Goal: Transaction & Acquisition: Book appointment/travel/reservation

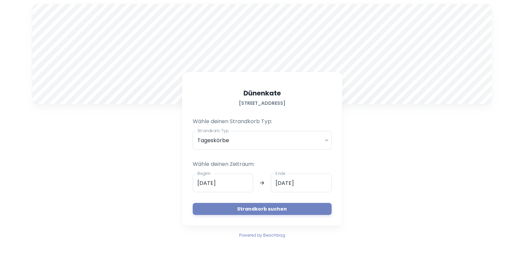
click at [210, 183] on input "[DATE]" at bounding box center [223, 183] width 61 height 19
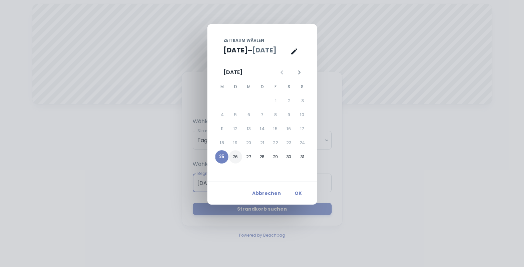
click at [235, 154] on button "26" at bounding box center [235, 156] width 13 height 13
click at [235, 155] on button "26" at bounding box center [235, 156] width 13 height 13
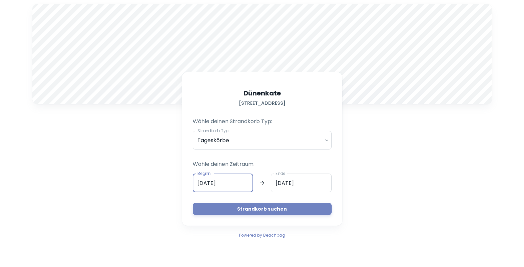
type input "[DATE]"
click at [258, 209] on button "Strandkorb suchen" at bounding box center [262, 209] width 139 height 12
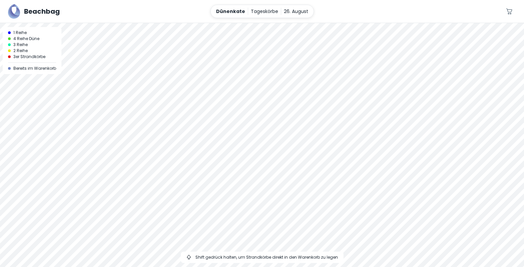
click at [231, 23] on div at bounding box center [262, 23] width 524 height 0
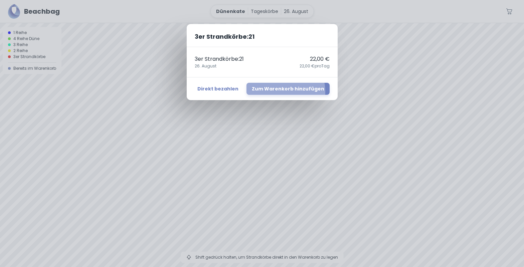
click at [278, 92] on button "Zum Warenkorb hinzufügen" at bounding box center [287, 89] width 83 height 12
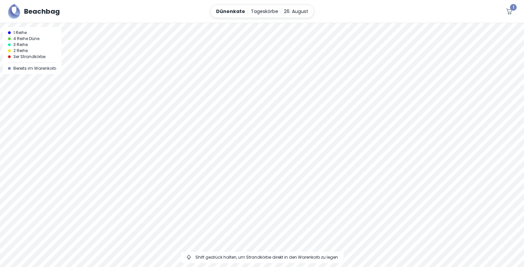
click at [503, 11] on button "1" at bounding box center [508, 11] width 13 height 13
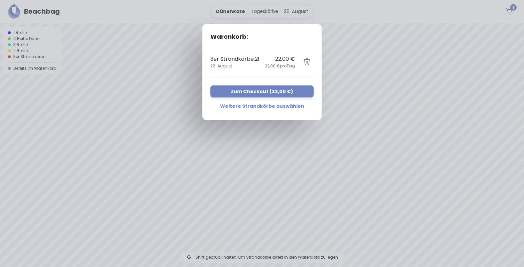
click at [247, 92] on button "Zum Checkout ( 22,00 € )" at bounding box center [261, 91] width 103 height 12
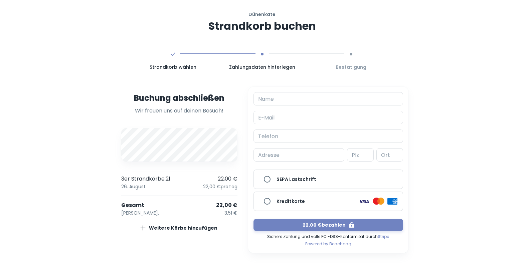
click at [266, 98] on div "Name Name" at bounding box center [327, 98] width 149 height 13
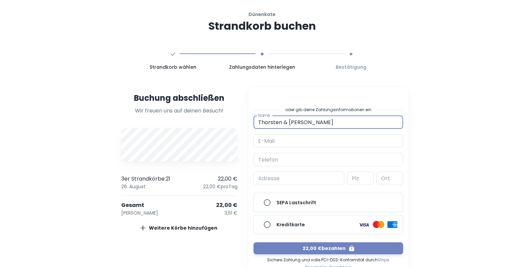
type input "Thorsten & [PERSON_NAME]"
click at [267, 142] on div "E-Mail E-Mail" at bounding box center [327, 140] width 149 height 13
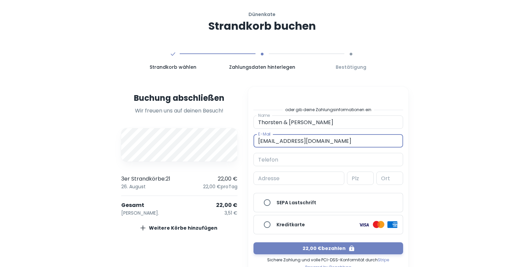
type input "[EMAIL_ADDRESS][DOMAIN_NAME]"
click at [267, 158] on div "Telefon Telefon" at bounding box center [327, 159] width 149 height 13
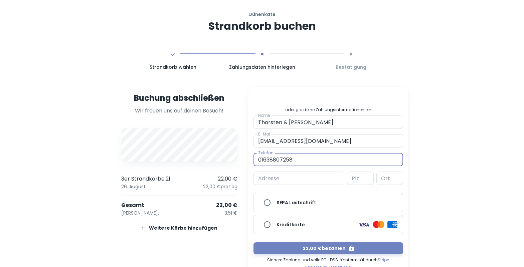
type input "01638807258"
click at [269, 179] on div "Adresse Adresse" at bounding box center [298, 178] width 91 height 13
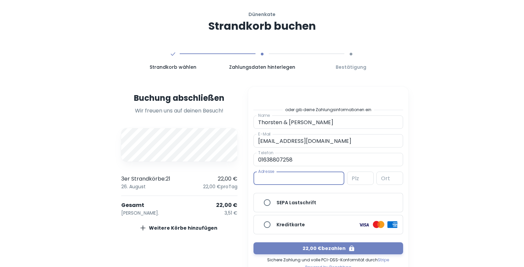
type input "[PERSON_NAME][STREET_ADDRESS]"
type input "21244"
type input "[PERSON_NAME] in der [GEOGRAPHIC_DATA]"
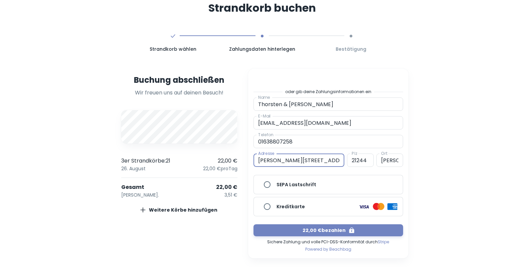
scroll to position [41, 0]
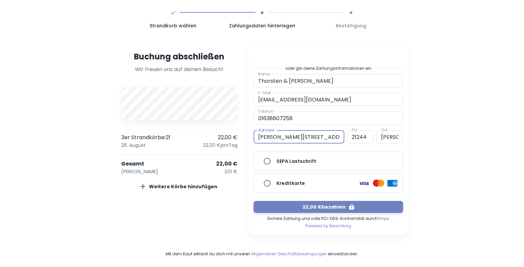
click at [266, 180] on input "Kreditkarte" at bounding box center [266, 183] width 13 height 13
radio input "true"
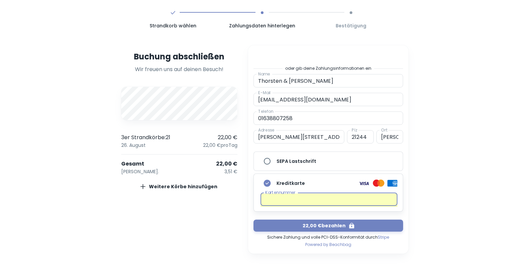
click at [323, 225] on button "22,00 € bezahlen" at bounding box center [327, 226] width 149 height 12
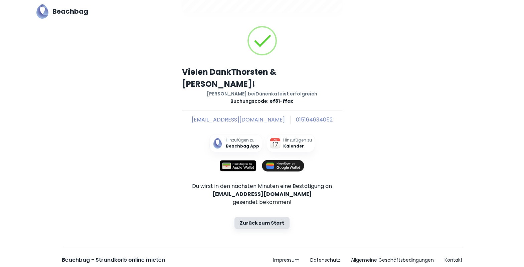
scroll to position [62, 0]
